Goal: Task Accomplishment & Management: Complete application form

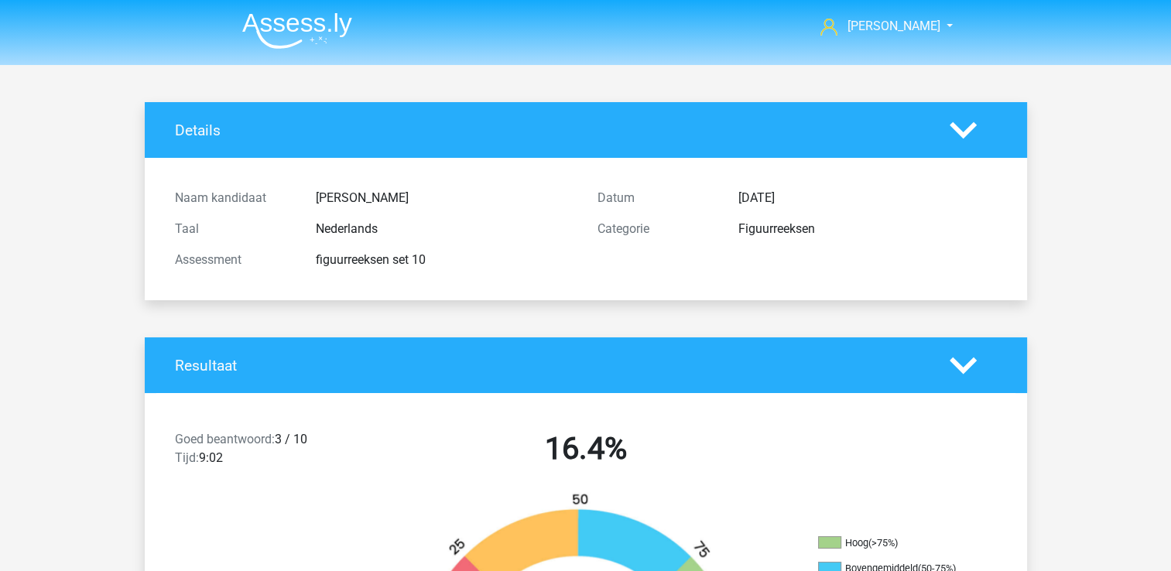
click at [316, 15] on img at bounding box center [297, 30] width 110 height 36
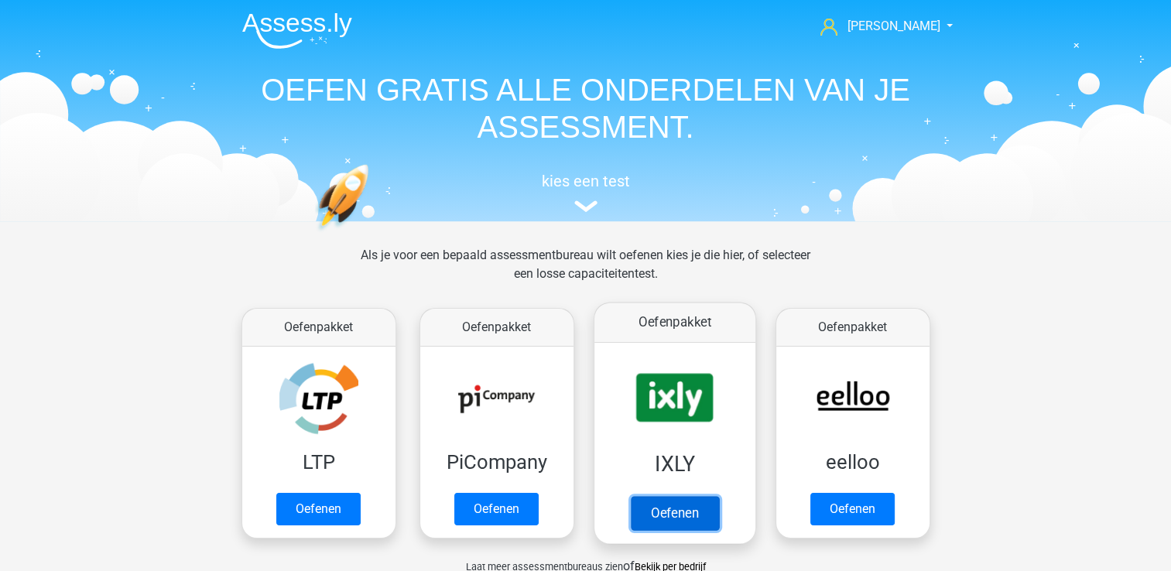
drag, startPoint x: 725, startPoint y: 500, endPoint x: 655, endPoint y: 384, distance: 135.4
click at [655, 496] on link "Oefenen" at bounding box center [674, 513] width 88 height 34
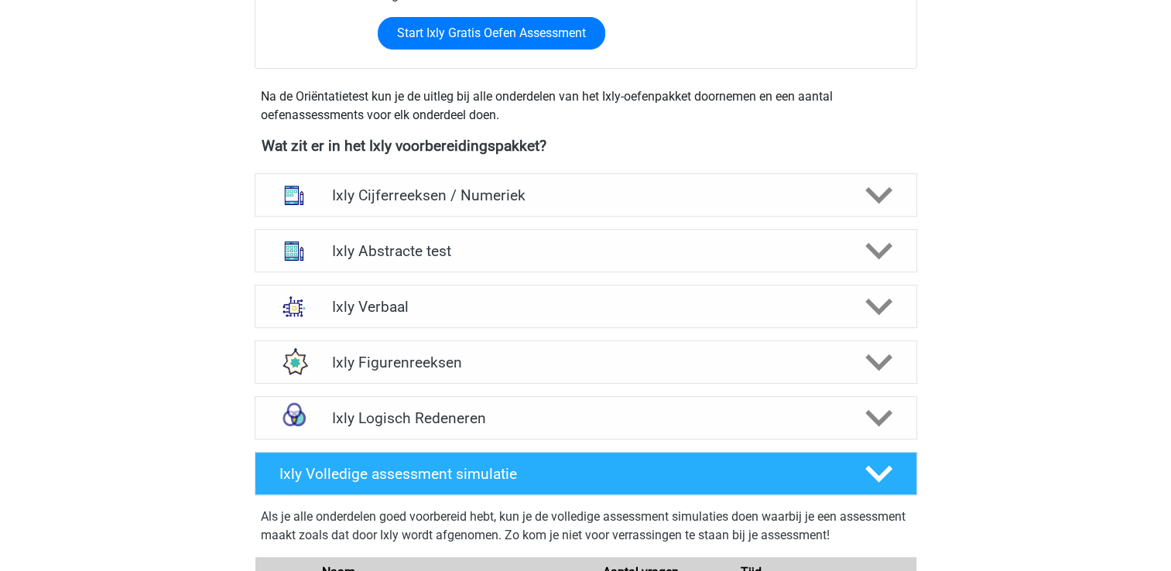
scroll to position [1000, 0]
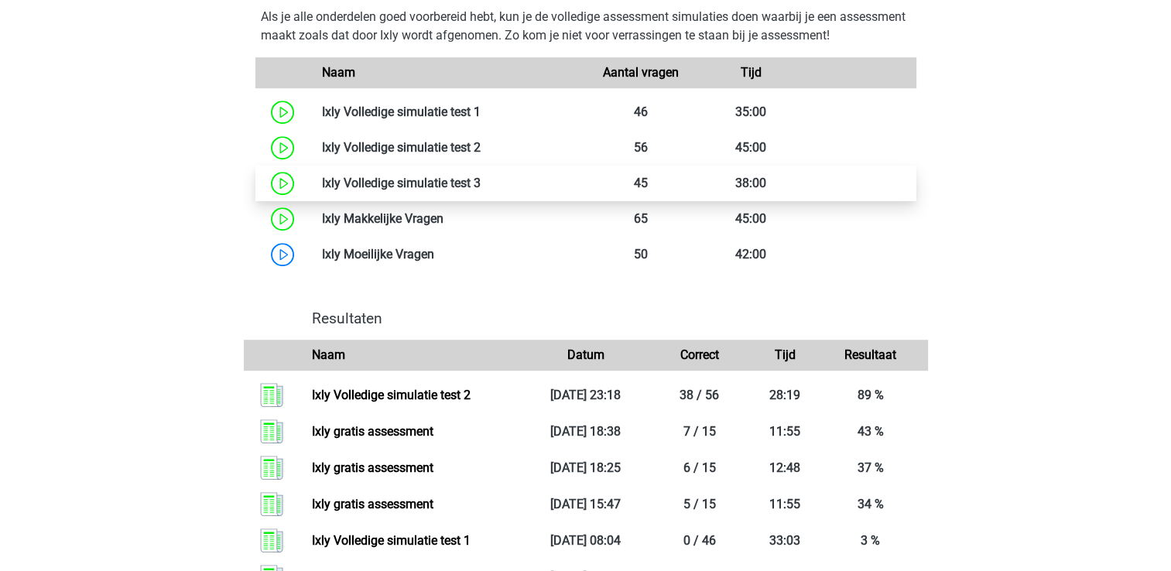
click at [481, 190] on link at bounding box center [481, 183] width 0 height 15
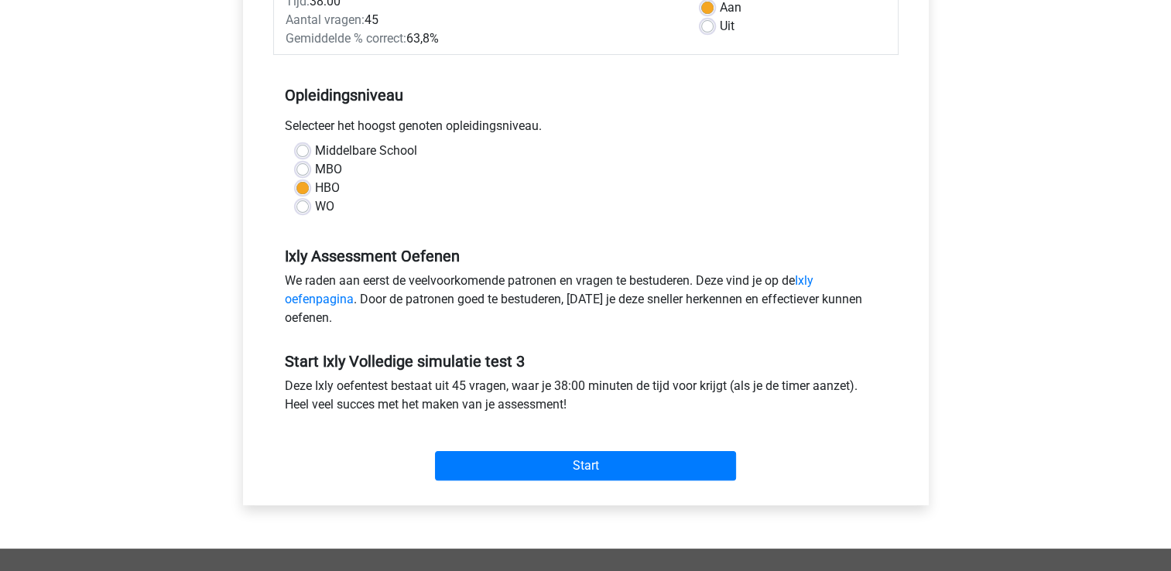
scroll to position [310, 0]
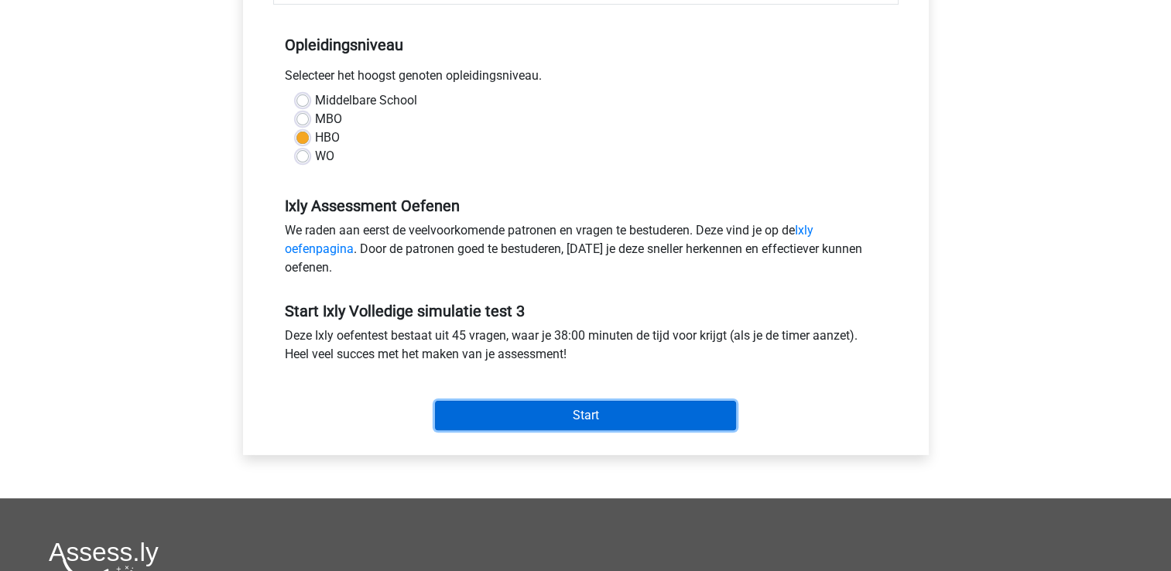
click at [672, 401] on input "Start" at bounding box center [585, 415] width 301 height 29
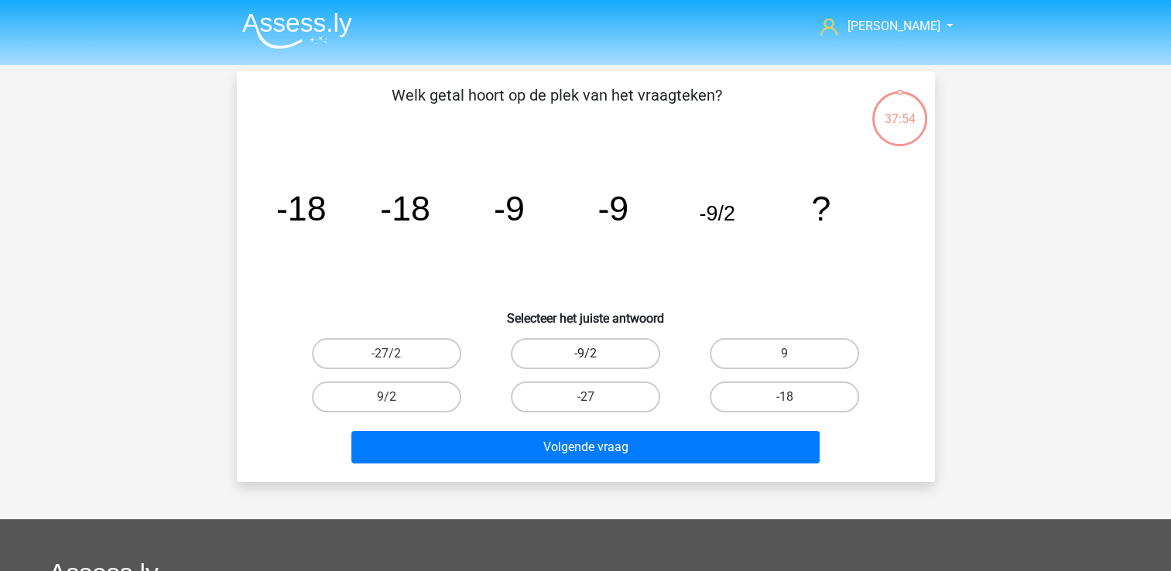
click at [522, 355] on label "-9/2" at bounding box center [585, 353] width 149 height 31
click at [585, 355] on input "-9/2" at bounding box center [590, 359] width 10 height 10
radio input "true"
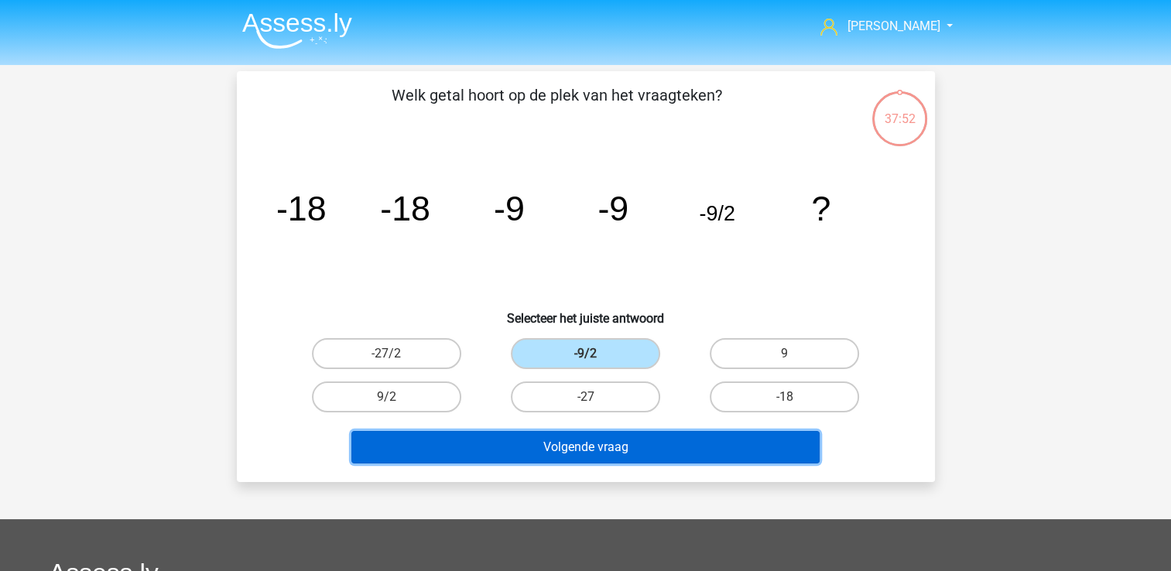
click at [624, 449] on button "Volgende vraag" at bounding box center [586, 447] width 468 height 33
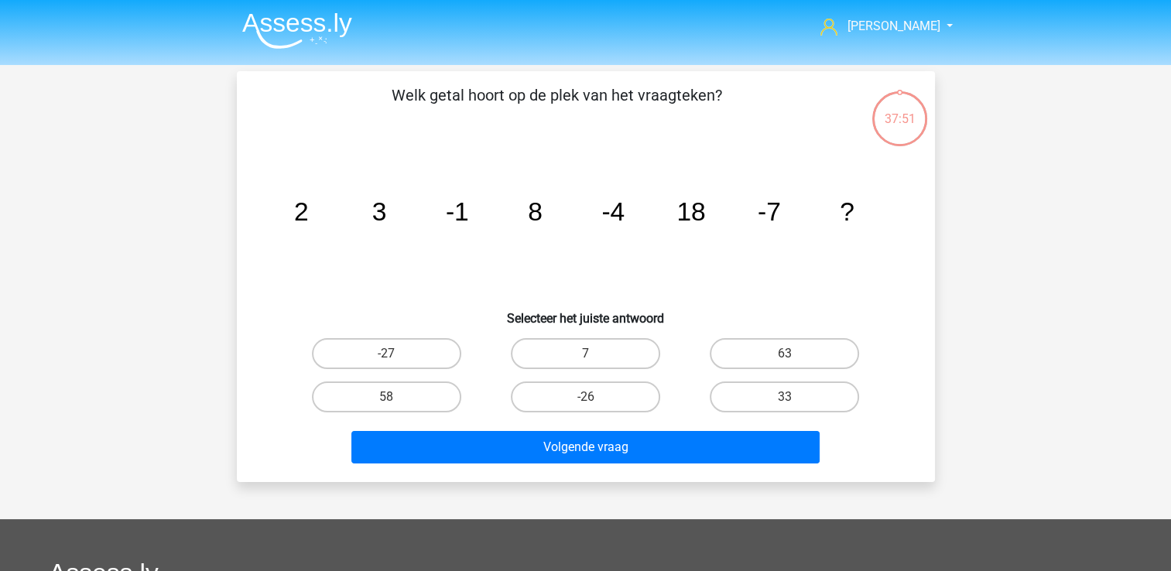
scroll to position [71, 0]
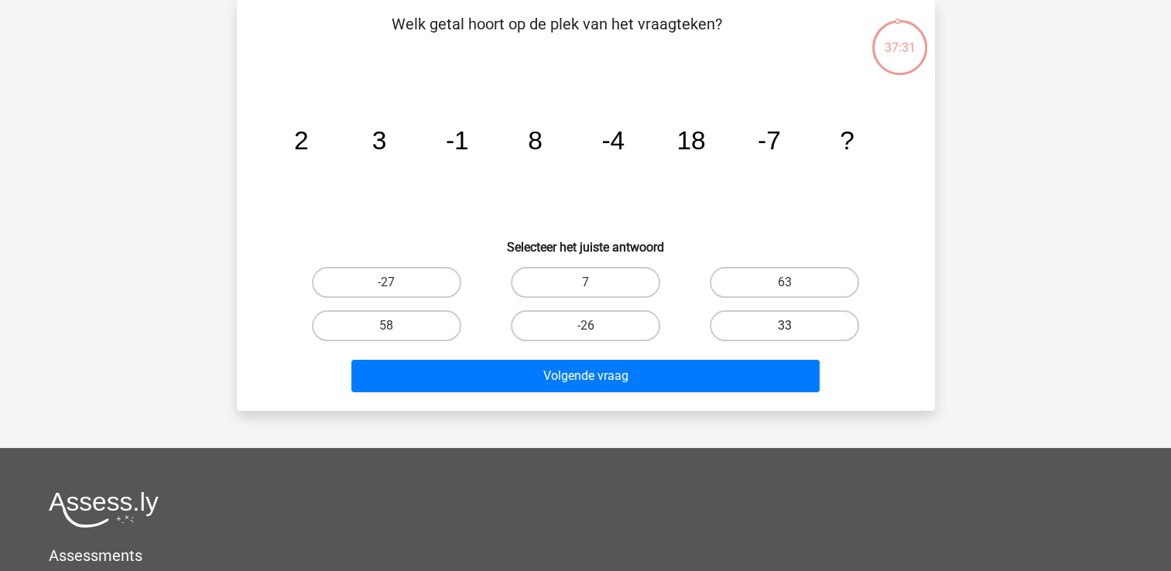
click at [753, 339] on div "33" at bounding box center [784, 325] width 199 height 43
click at [764, 325] on label "33" at bounding box center [784, 325] width 149 height 31
click at [785, 326] on input "33" at bounding box center [790, 331] width 10 height 10
radio input "true"
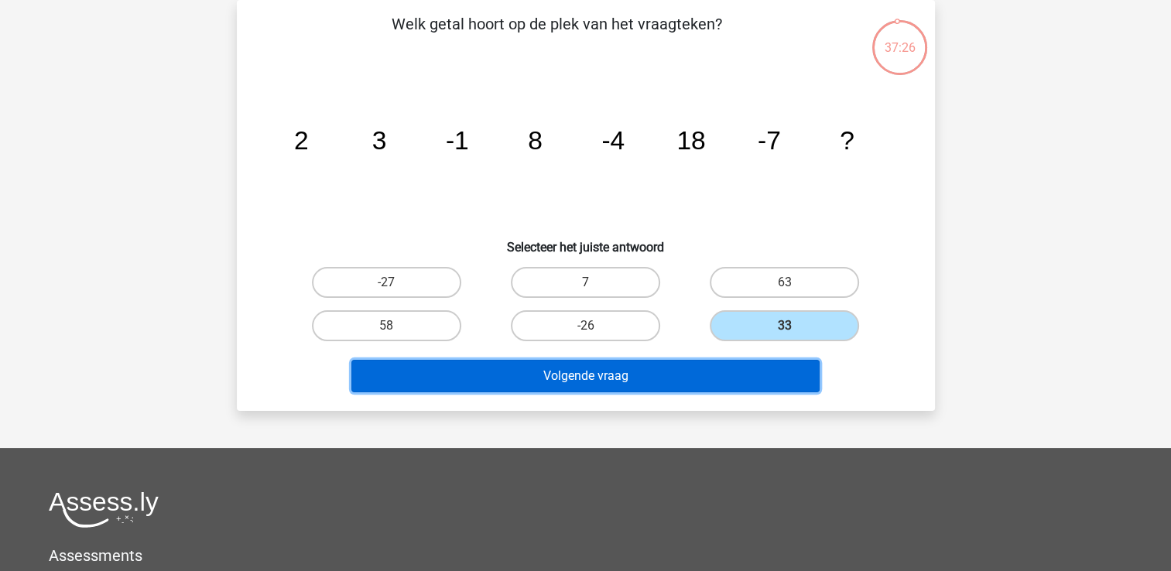
click at [745, 371] on button "Volgende vraag" at bounding box center [586, 376] width 468 height 33
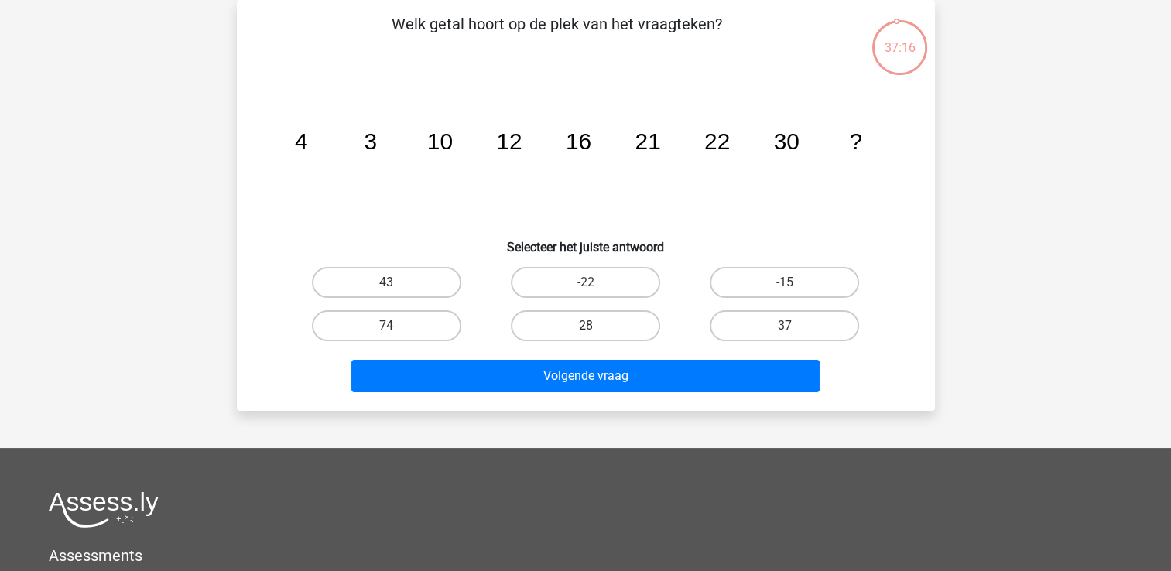
click at [643, 314] on label "28" at bounding box center [585, 325] width 149 height 31
click at [595, 326] on input "28" at bounding box center [590, 331] width 10 height 10
radio input "true"
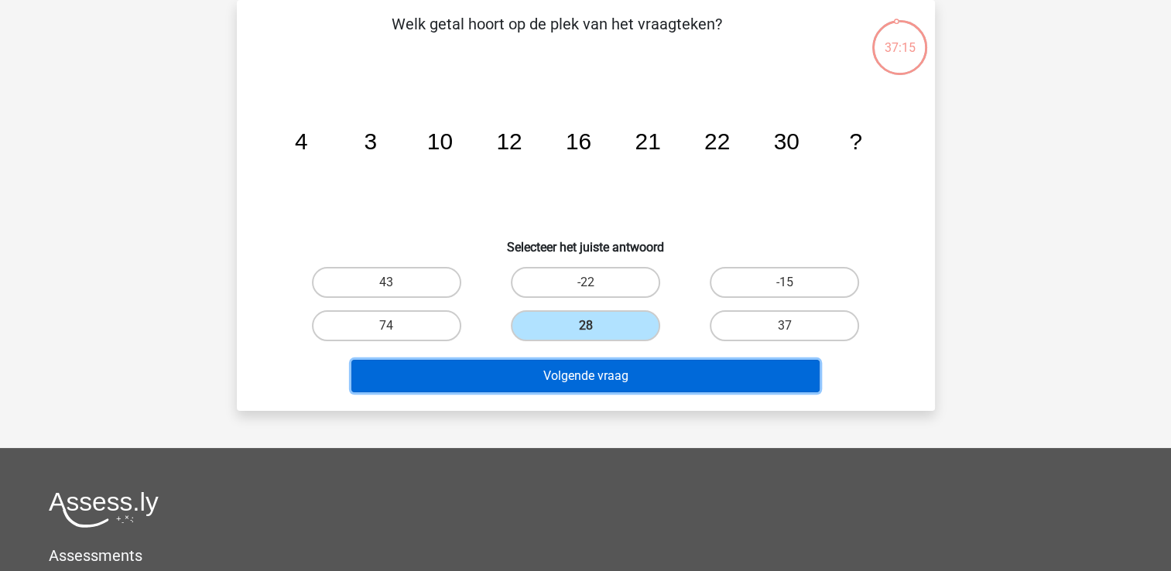
click at [628, 389] on button "Volgende vraag" at bounding box center [586, 376] width 468 height 33
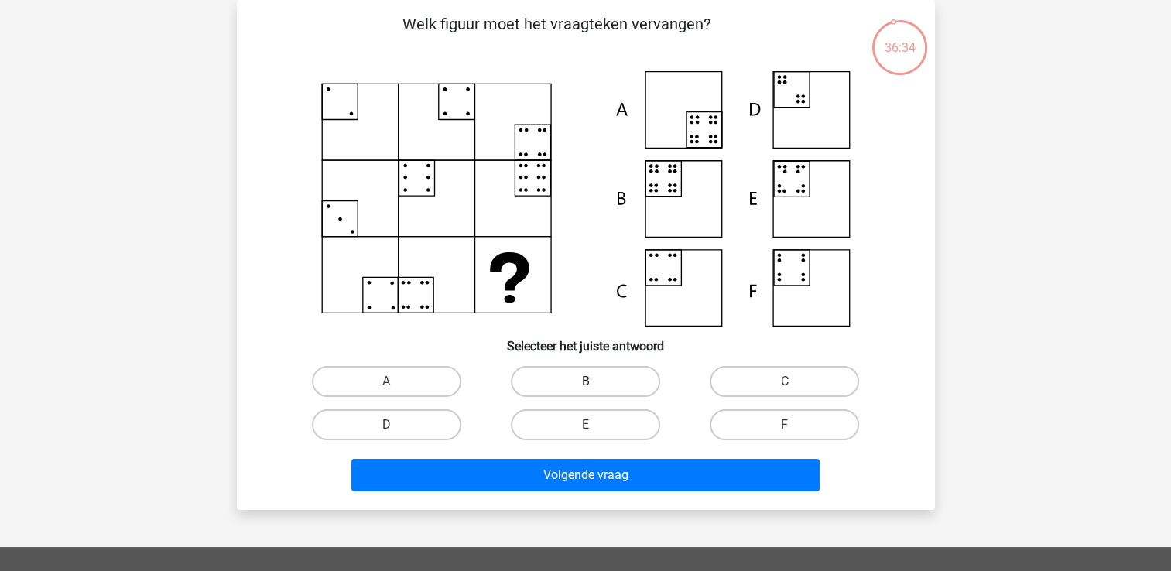
click at [649, 379] on label "B" at bounding box center [585, 381] width 149 height 31
click at [595, 382] on input "B" at bounding box center [590, 387] width 10 height 10
radio input "true"
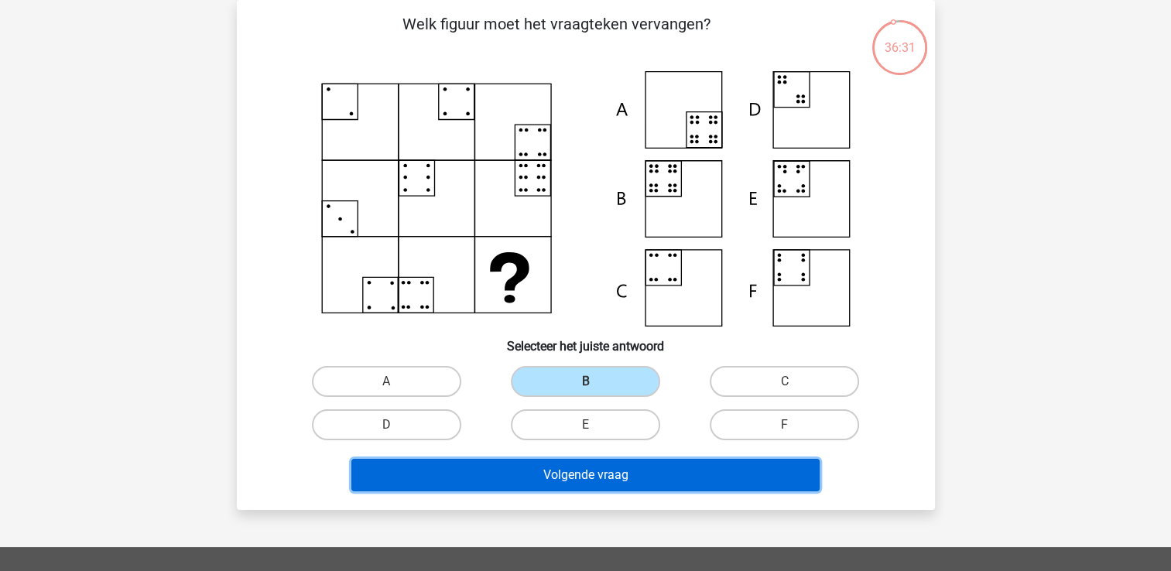
click at [599, 468] on button "Volgende vraag" at bounding box center [586, 475] width 468 height 33
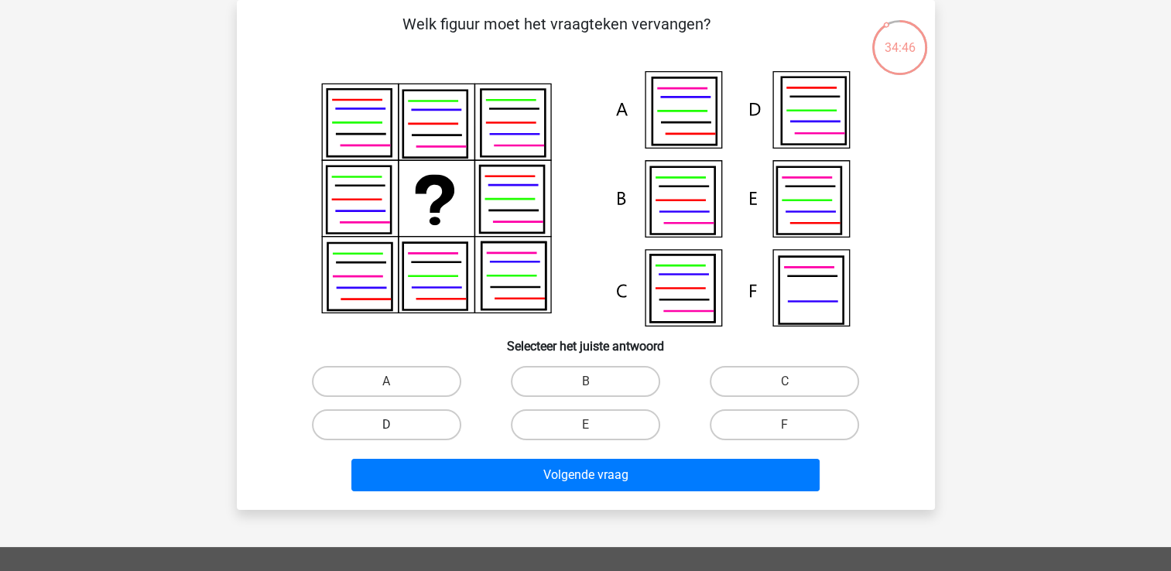
click at [359, 431] on label "D" at bounding box center [386, 425] width 149 height 31
click at [386, 431] on input "D" at bounding box center [391, 430] width 10 height 10
radio input "true"
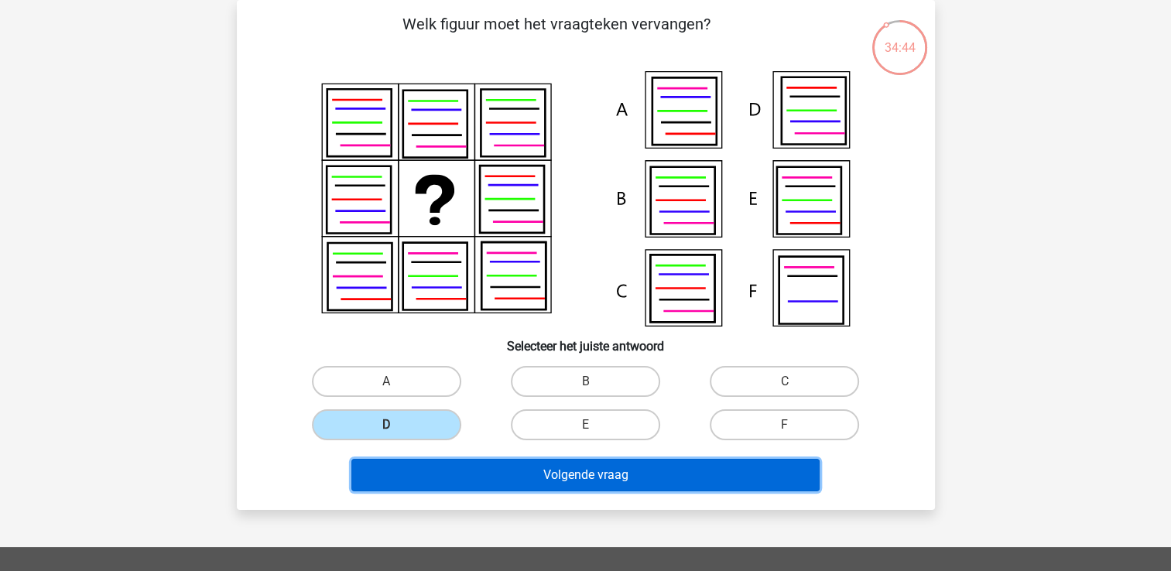
click at [481, 463] on button "Volgende vraag" at bounding box center [586, 475] width 468 height 33
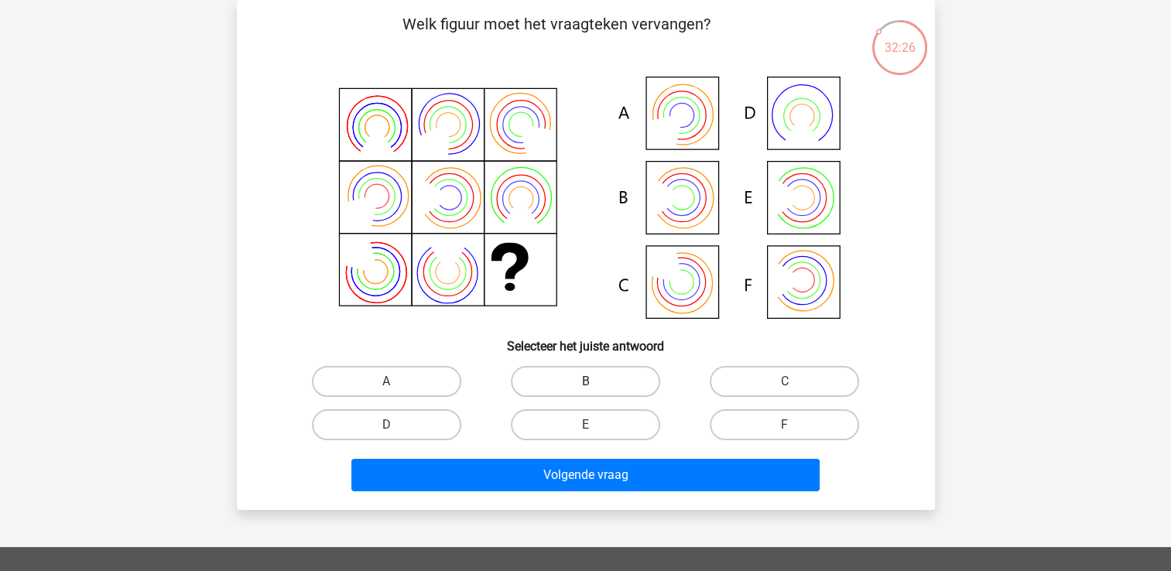
click at [623, 382] on label "B" at bounding box center [585, 381] width 149 height 31
click at [595, 382] on input "B" at bounding box center [590, 387] width 10 height 10
radio input "true"
click at [108, 49] on div "Klaas klaasenmargje@hotmail.com" at bounding box center [585, 442] width 1171 height 1027
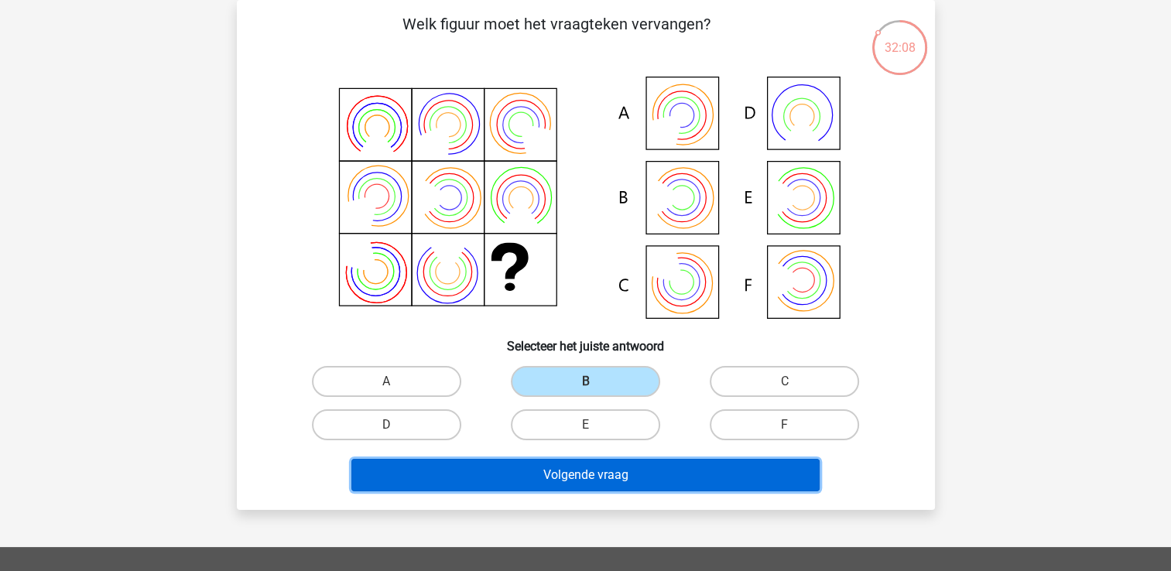
click at [634, 472] on button "Volgende vraag" at bounding box center [586, 475] width 468 height 33
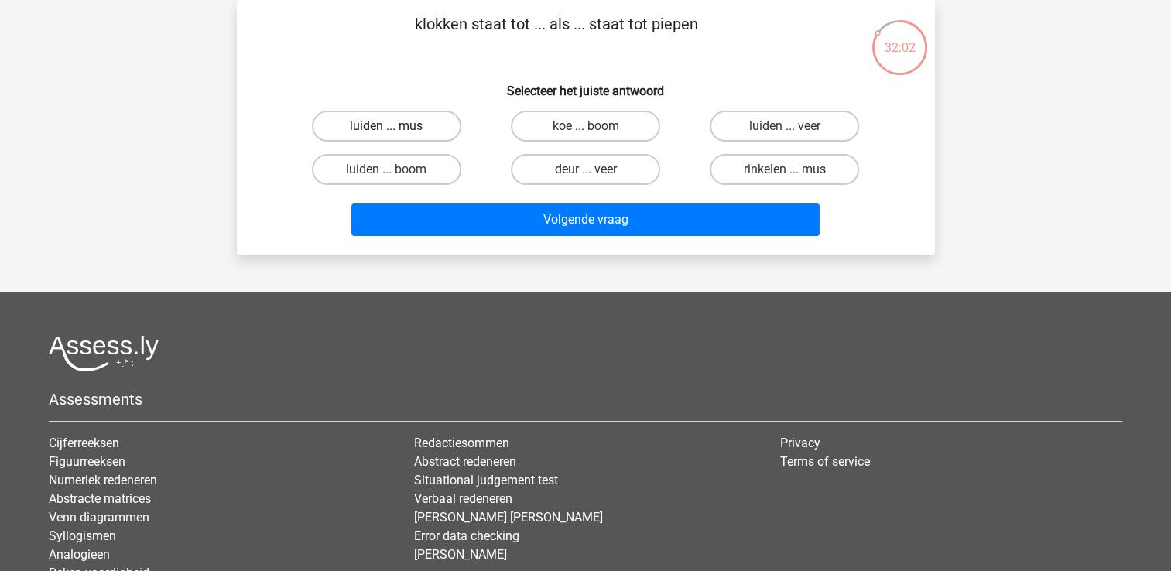
click at [326, 113] on label "luiden ... mus" at bounding box center [386, 126] width 149 height 31
click at [386, 126] on input "luiden ... mus" at bounding box center [391, 131] width 10 height 10
radio input "true"
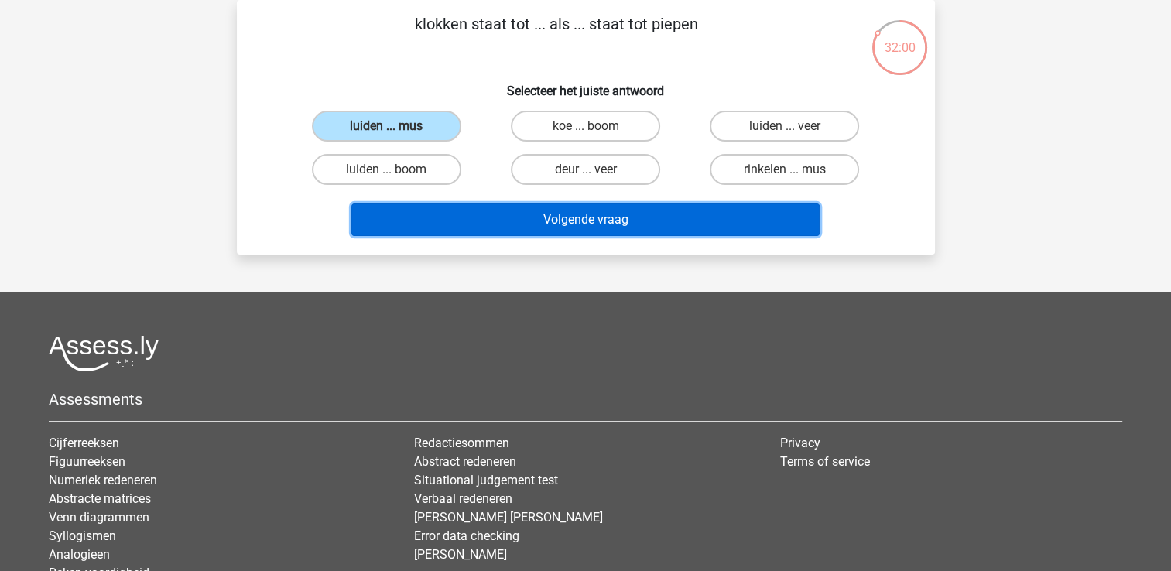
click at [477, 216] on button "Volgende vraag" at bounding box center [586, 220] width 468 height 33
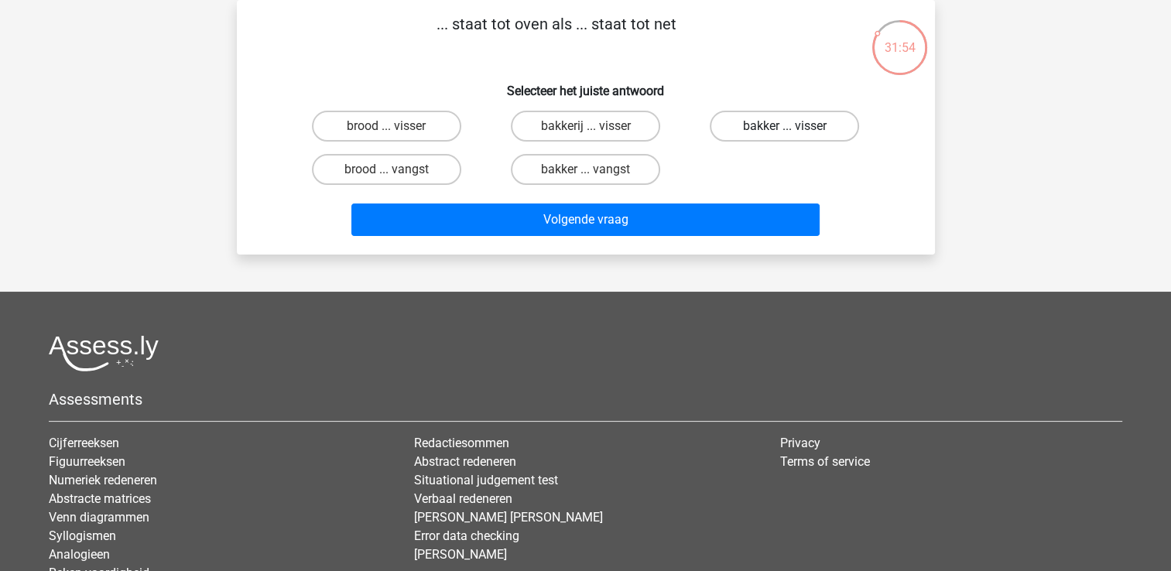
click at [726, 125] on label "bakker ... visser" at bounding box center [784, 126] width 149 height 31
click at [785, 126] on input "bakker ... visser" at bounding box center [790, 131] width 10 height 10
radio input "true"
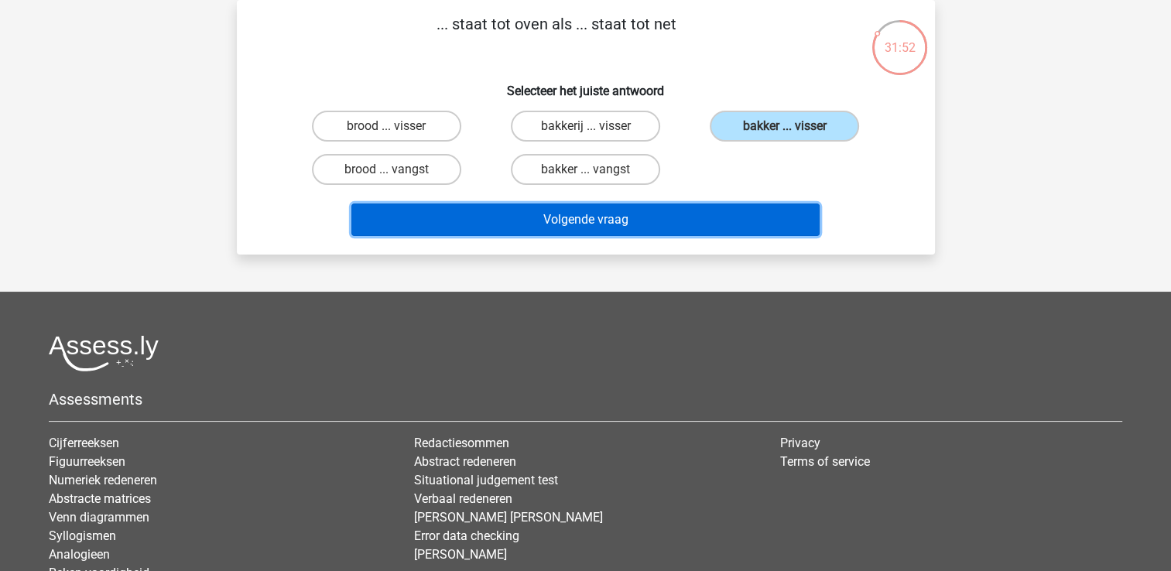
click at [638, 228] on button "Volgende vraag" at bounding box center [586, 220] width 468 height 33
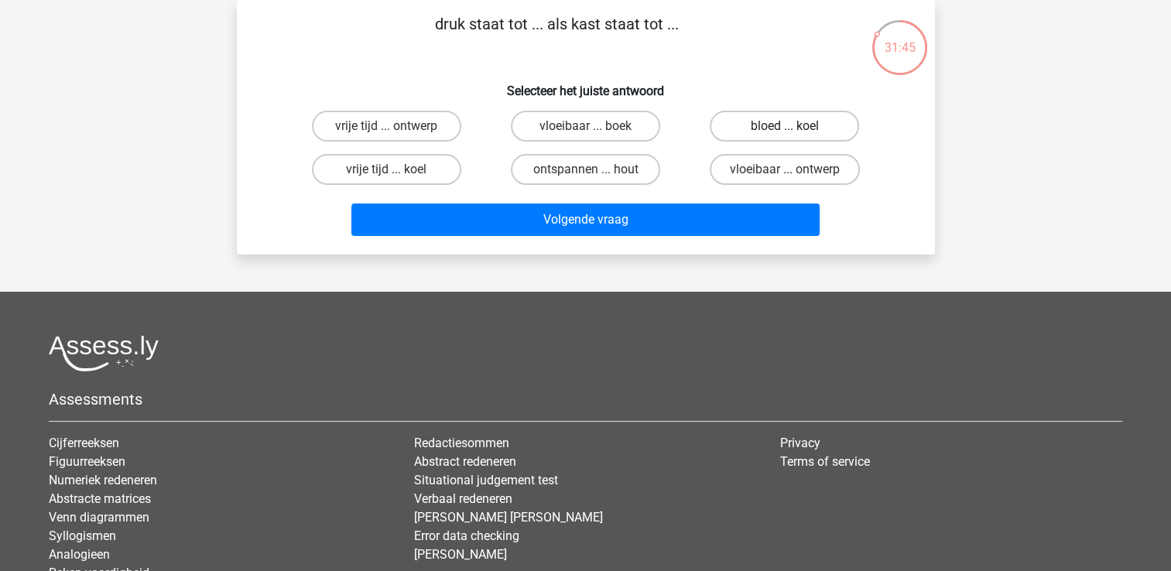
click at [738, 129] on label "bloed ... koel" at bounding box center [784, 126] width 149 height 31
click at [785, 129] on input "bloed ... koel" at bounding box center [790, 131] width 10 height 10
radio input "true"
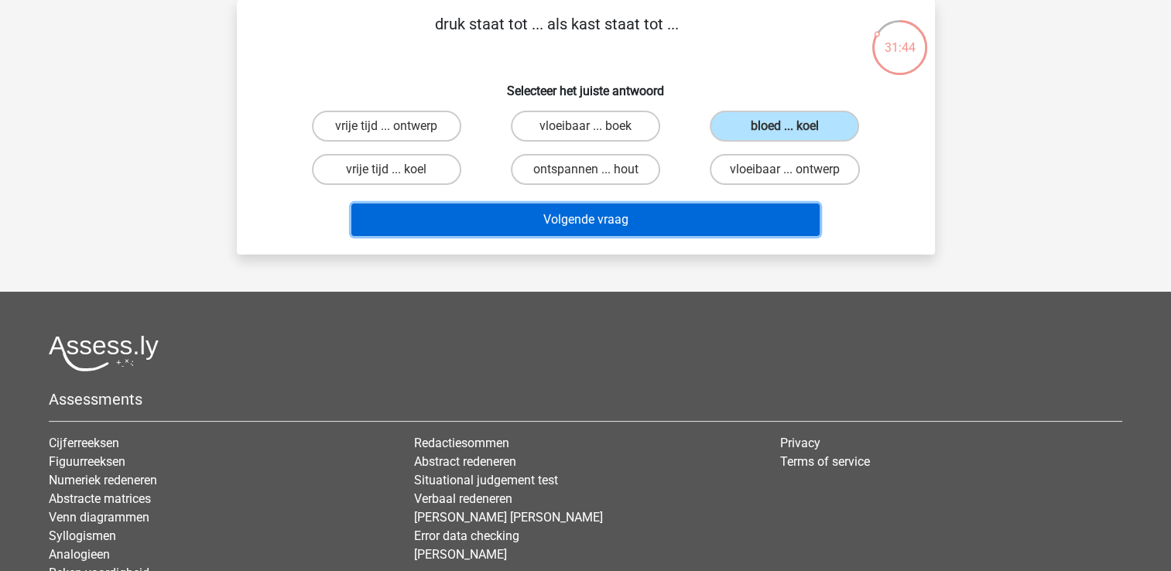
click at [637, 218] on button "Volgende vraag" at bounding box center [586, 220] width 468 height 33
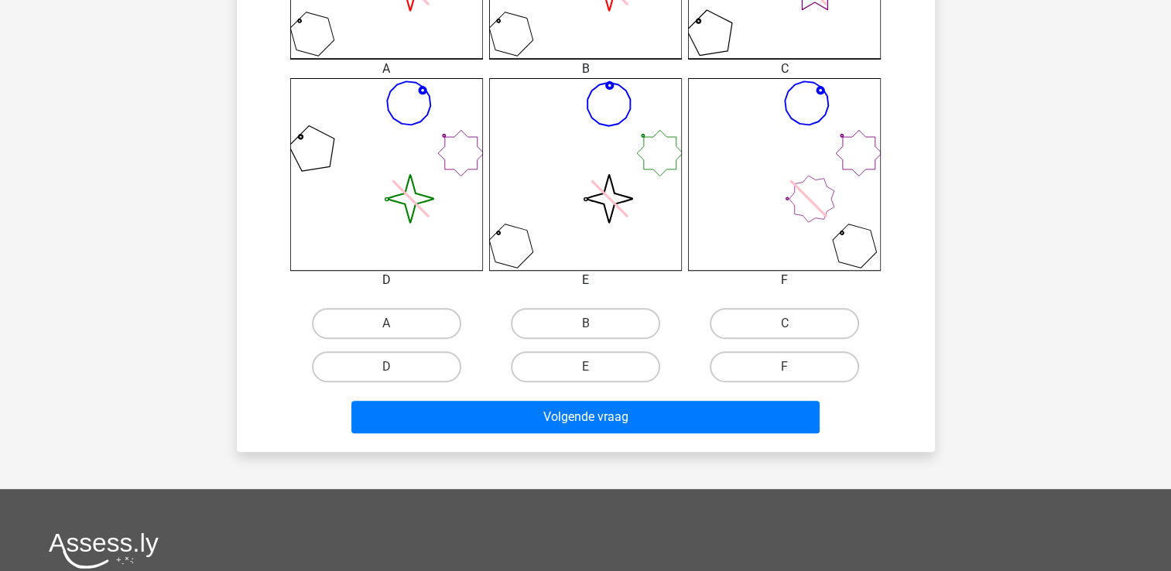
scroll to position [536, 0]
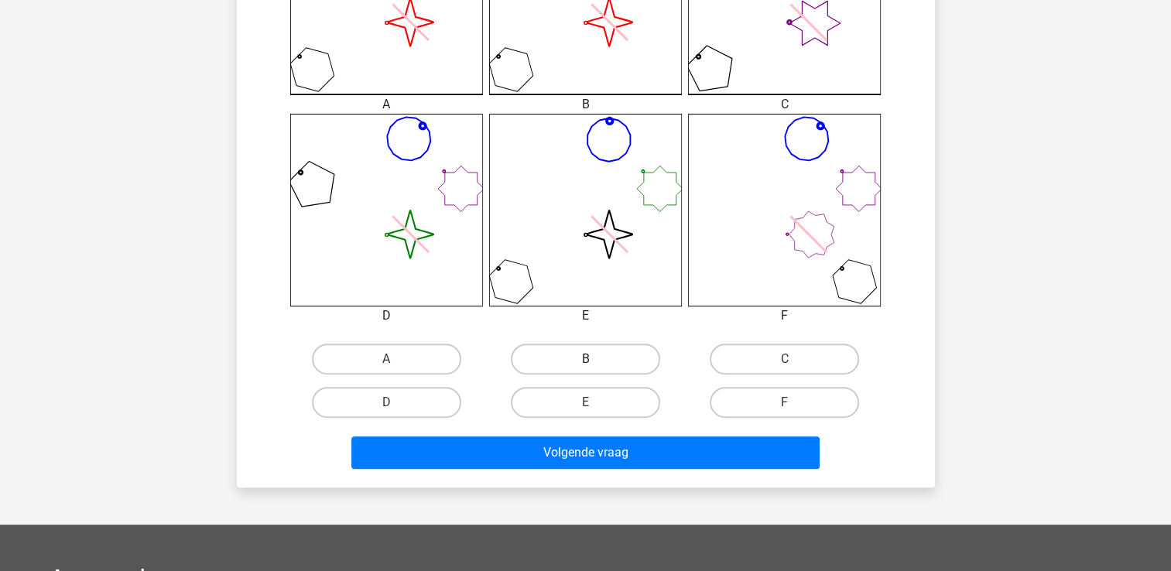
click at [639, 368] on label "B" at bounding box center [585, 359] width 149 height 31
click at [595, 368] on input "B" at bounding box center [590, 364] width 10 height 10
radio input "true"
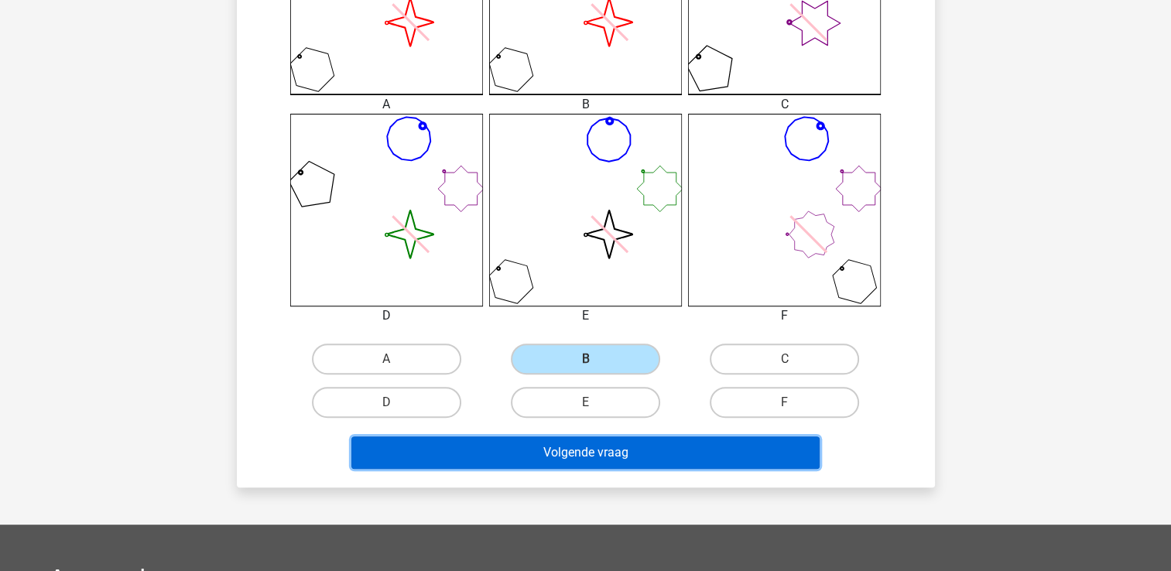
click at [624, 457] on button "Volgende vraag" at bounding box center [586, 453] width 468 height 33
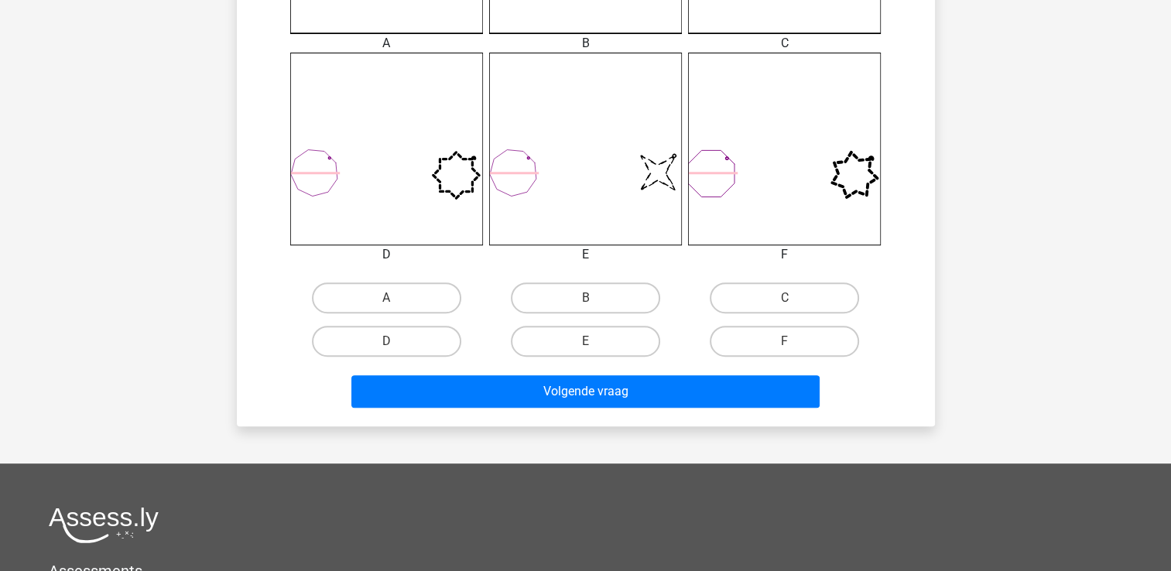
scroll to position [619, 0]
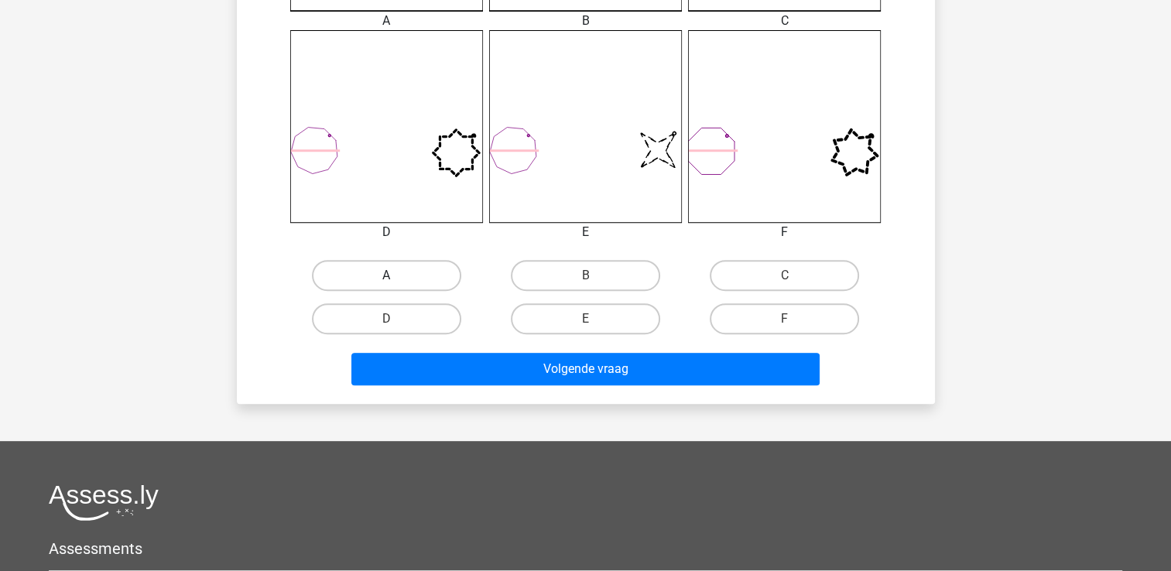
click at [338, 260] on label "A" at bounding box center [386, 275] width 149 height 31
click at [386, 276] on input "A" at bounding box center [391, 281] width 10 height 10
radio input "true"
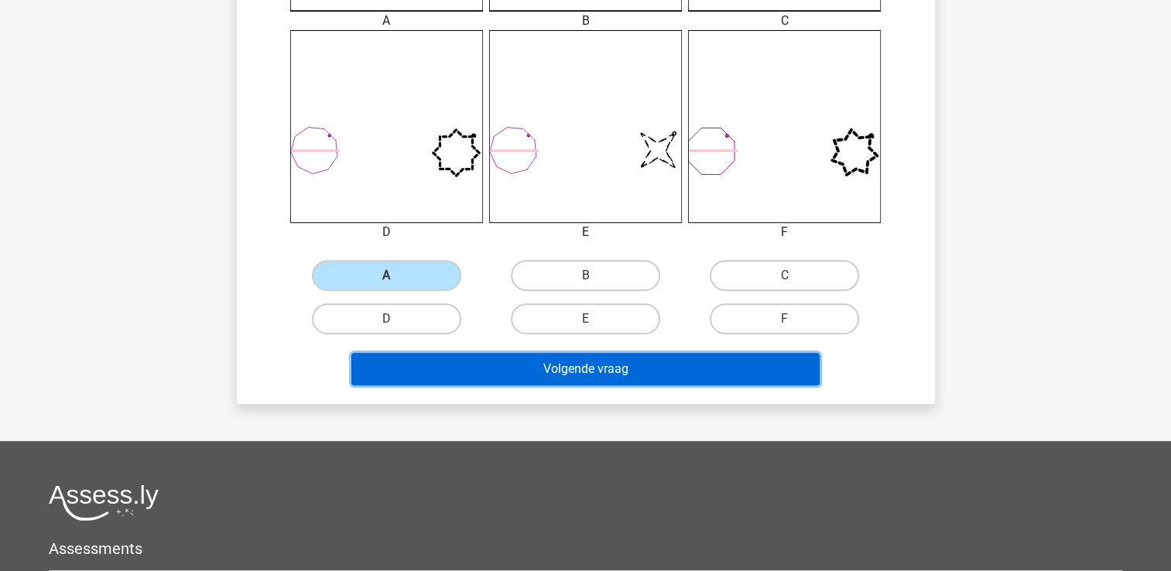
click at [530, 377] on button "Volgende vraag" at bounding box center [586, 369] width 468 height 33
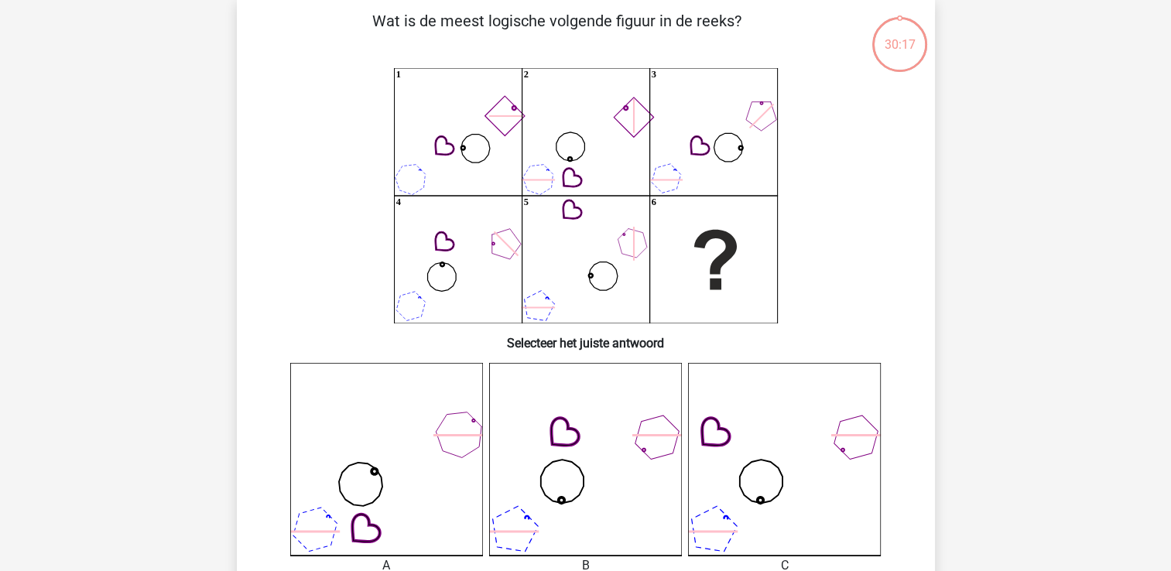
scroll to position [71, 0]
